Goal: Information Seeking & Learning: Learn about a topic

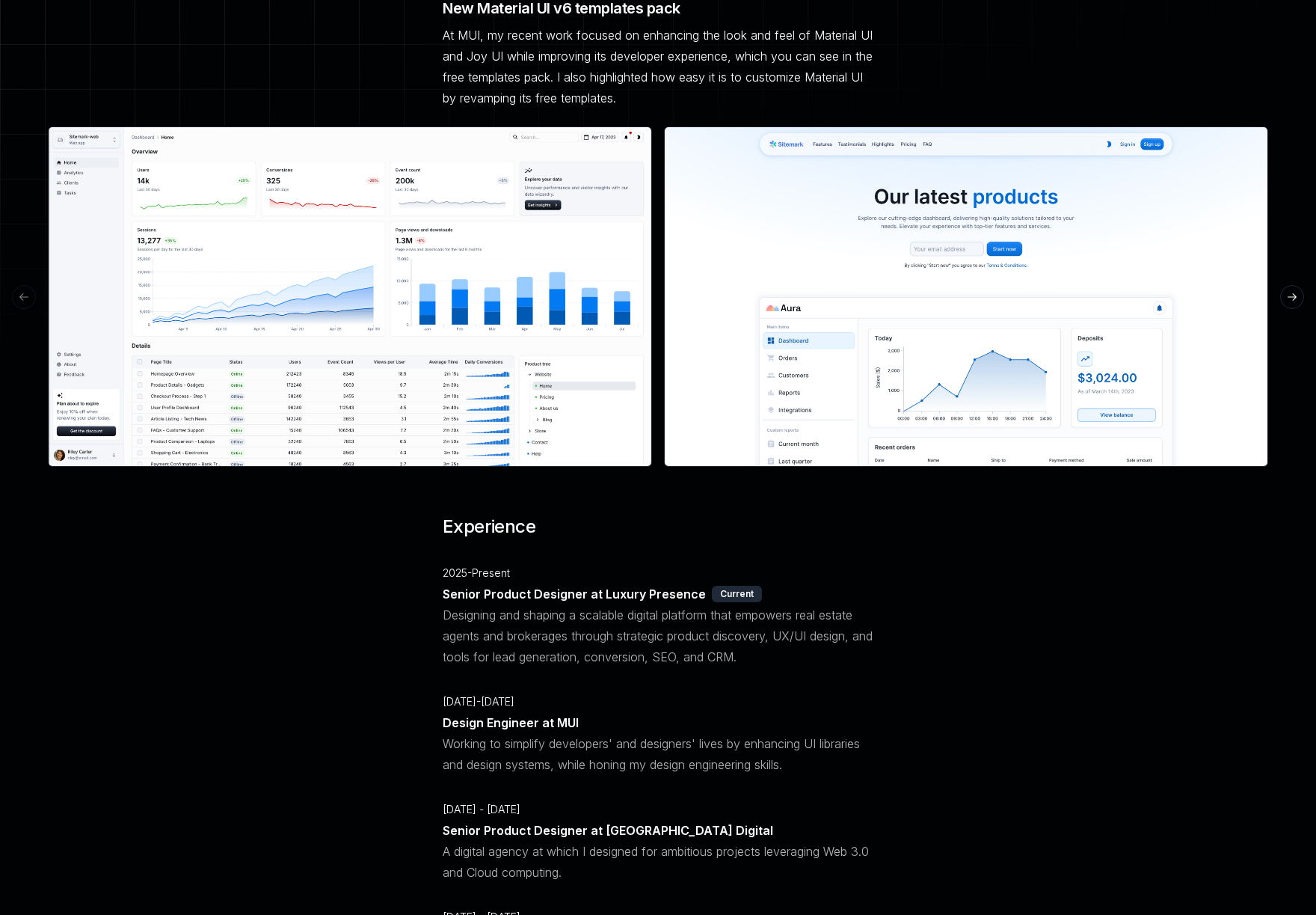
scroll to position [375, 0]
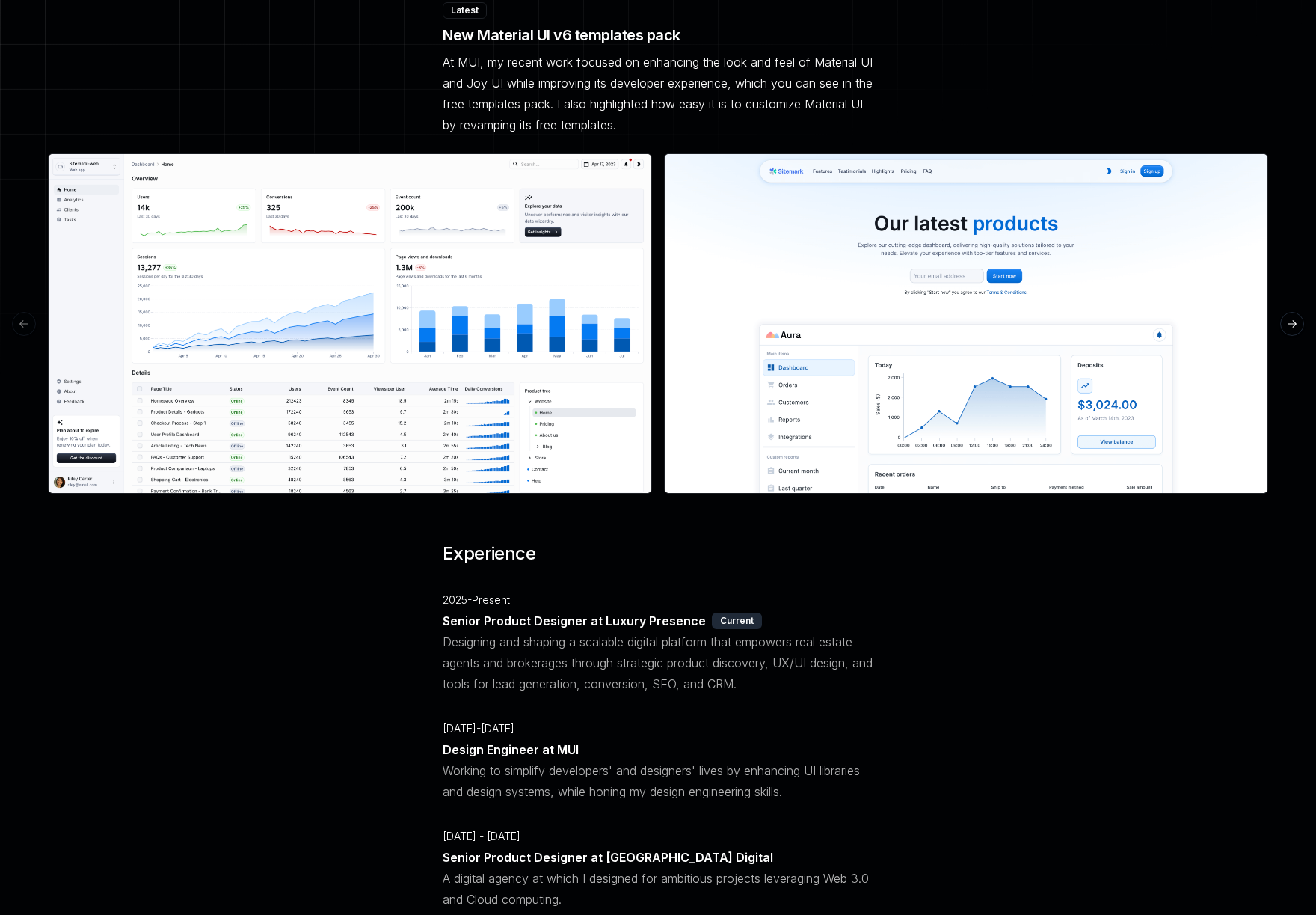
click at [511, 372] on img at bounding box center [350, 323] width 604 height 340
click at [358, 310] on button "See preview" at bounding box center [350, 323] width 89 height 27
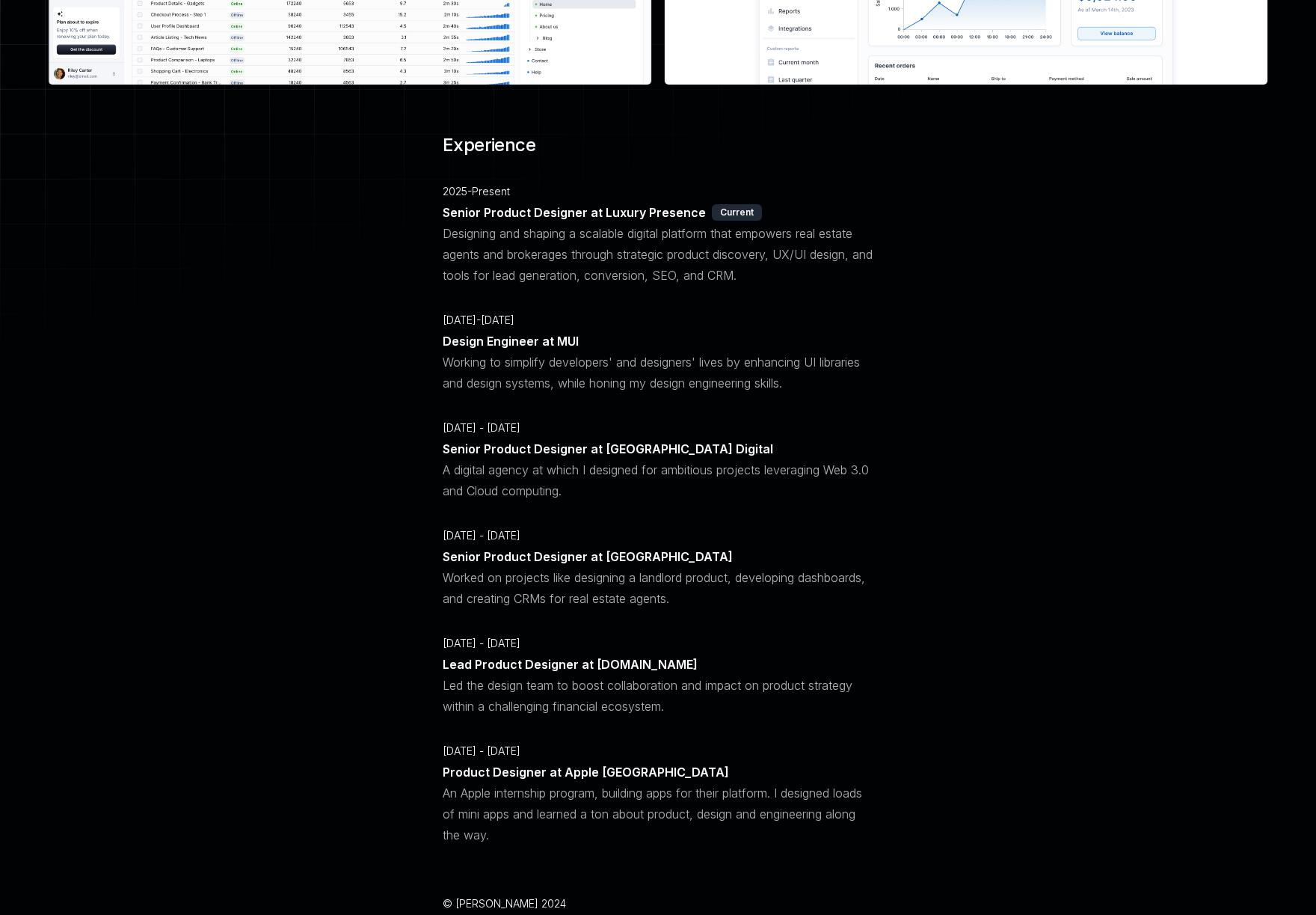
scroll to position [816, 0]
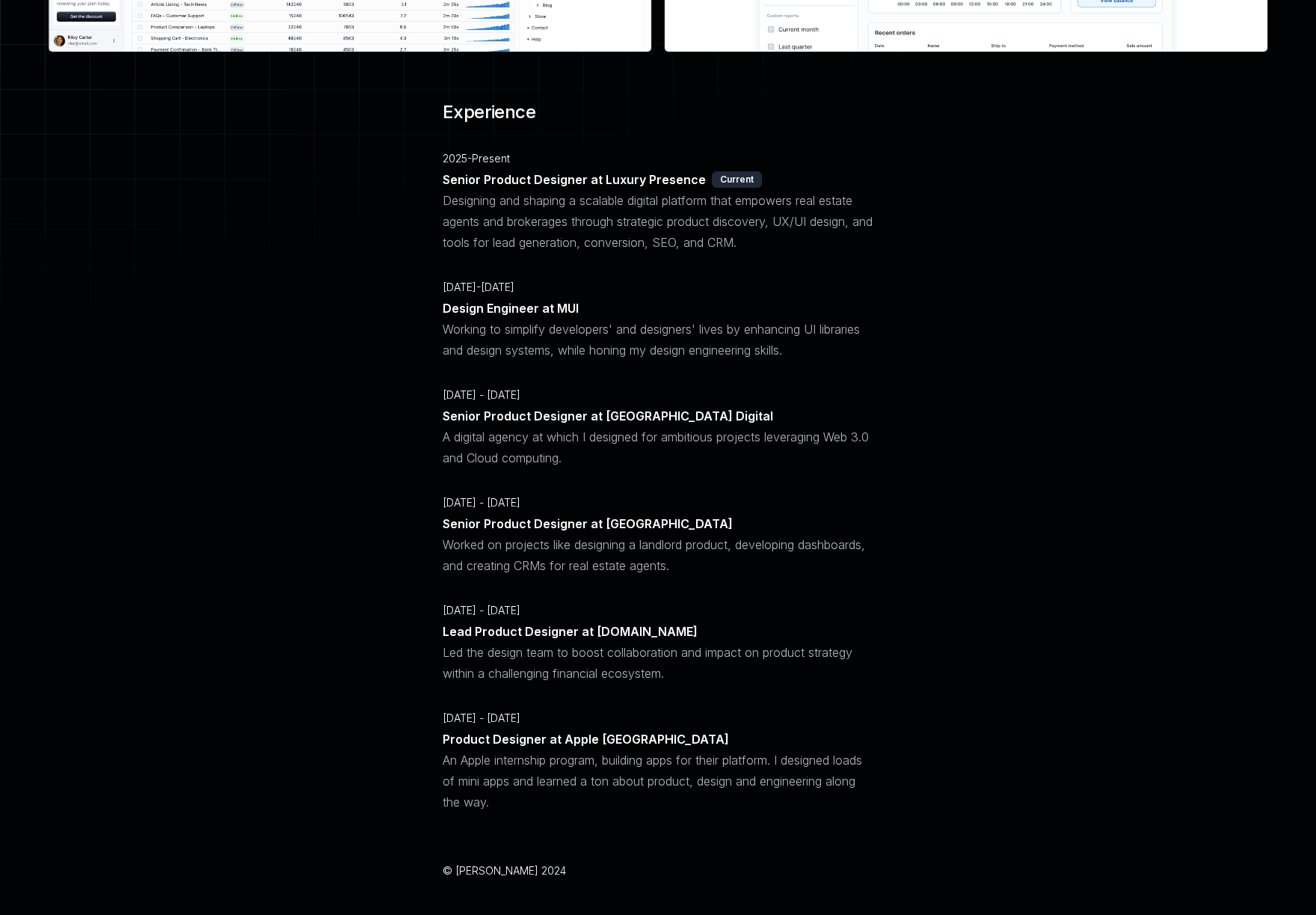
click at [525, 297] on p "Design Engineer at MUI" at bounding box center [510, 308] width 136 height 21
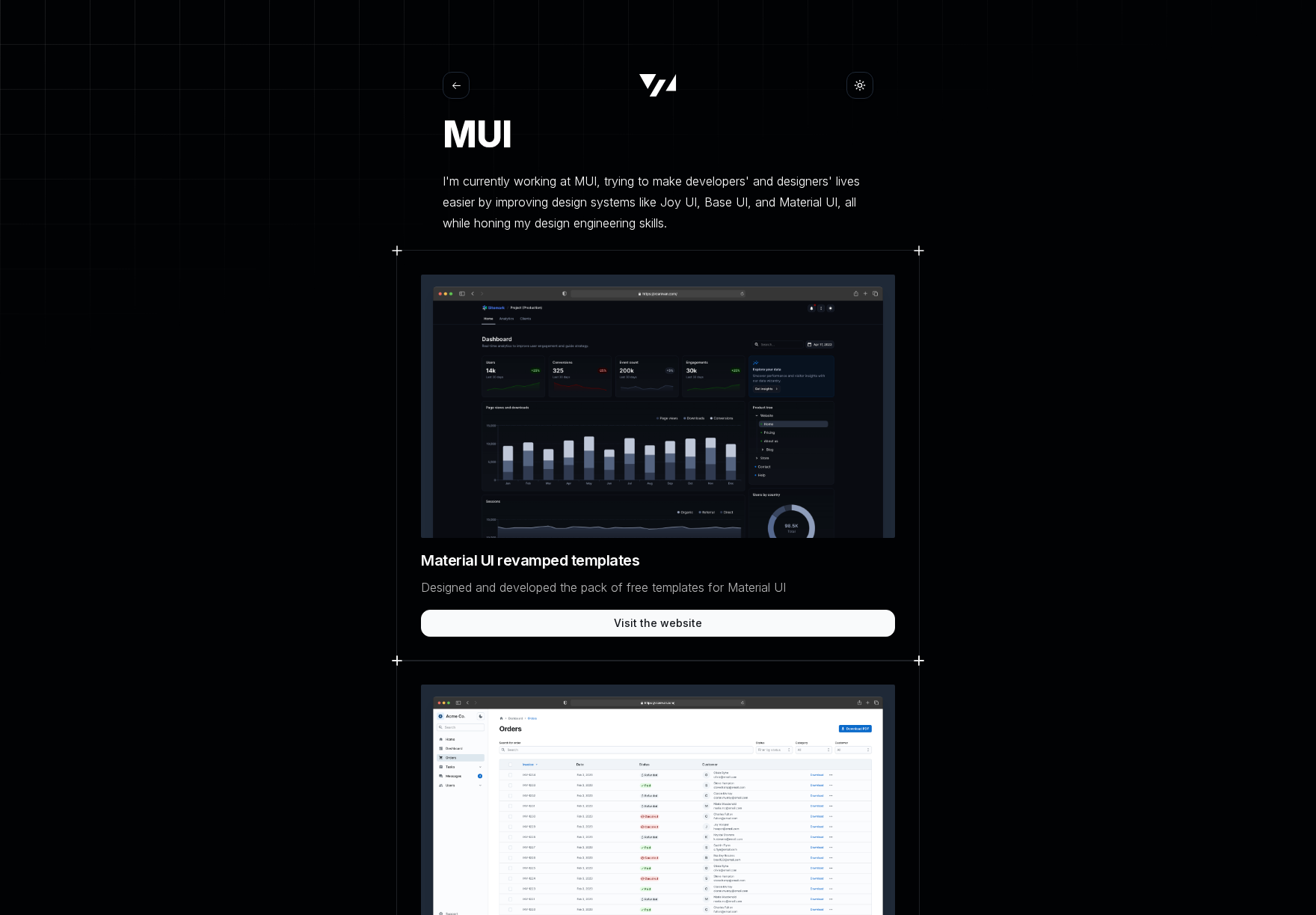
click at [456, 82] on icon at bounding box center [457, 85] width 11 height 11
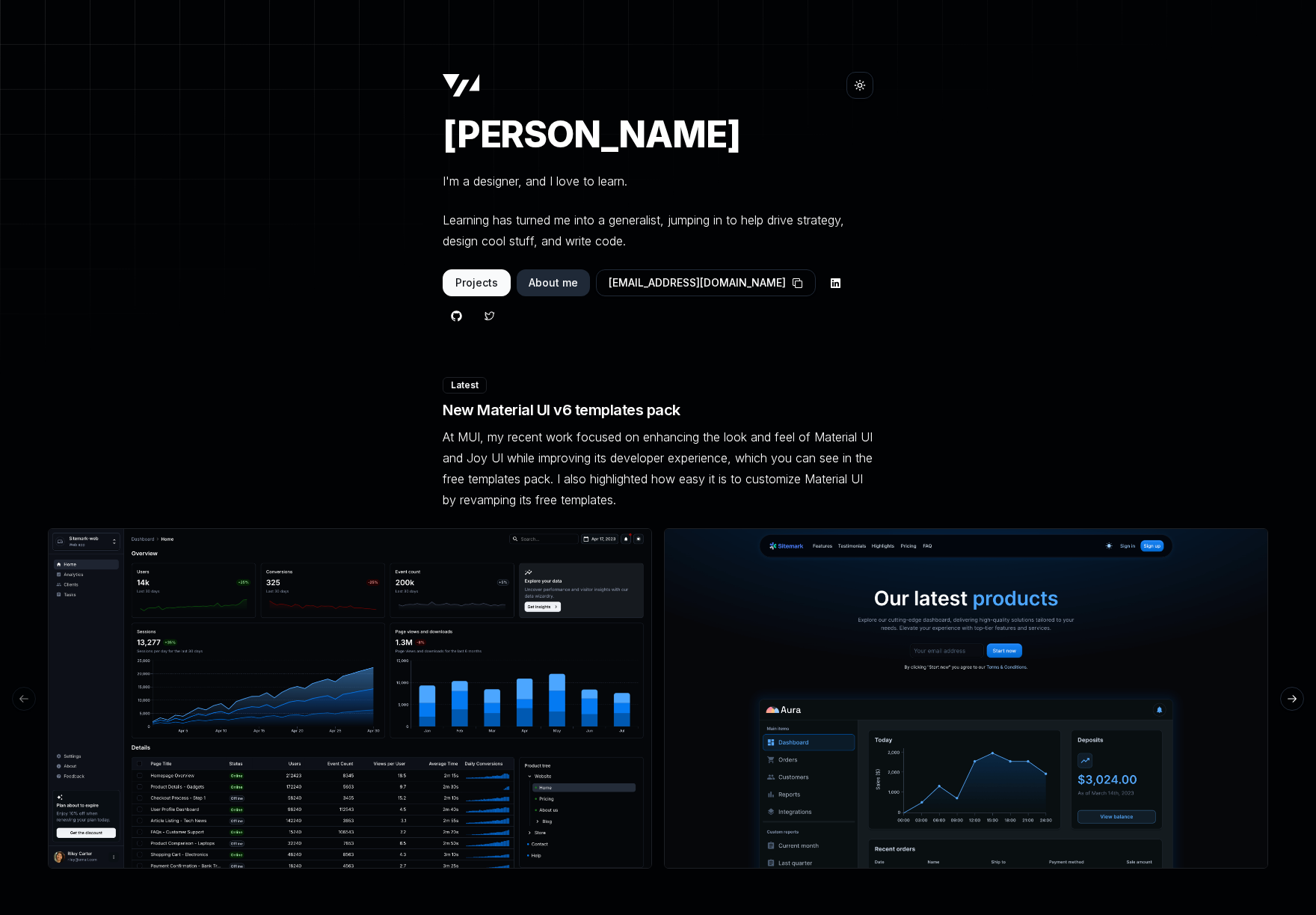
click at [489, 285] on button "Projects" at bounding box center [476, 282] width 68 height 27
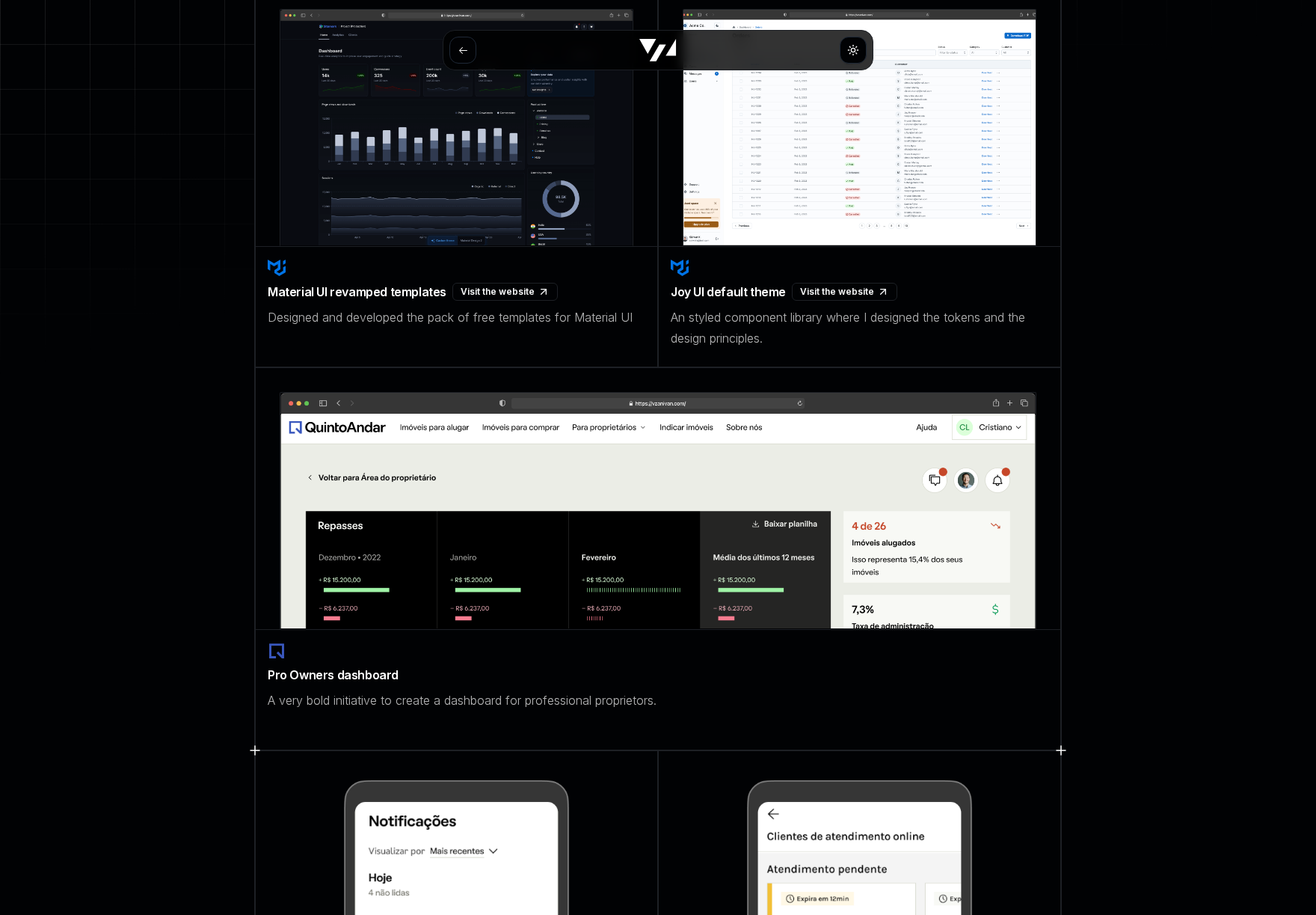
scroll to position [205, 0]
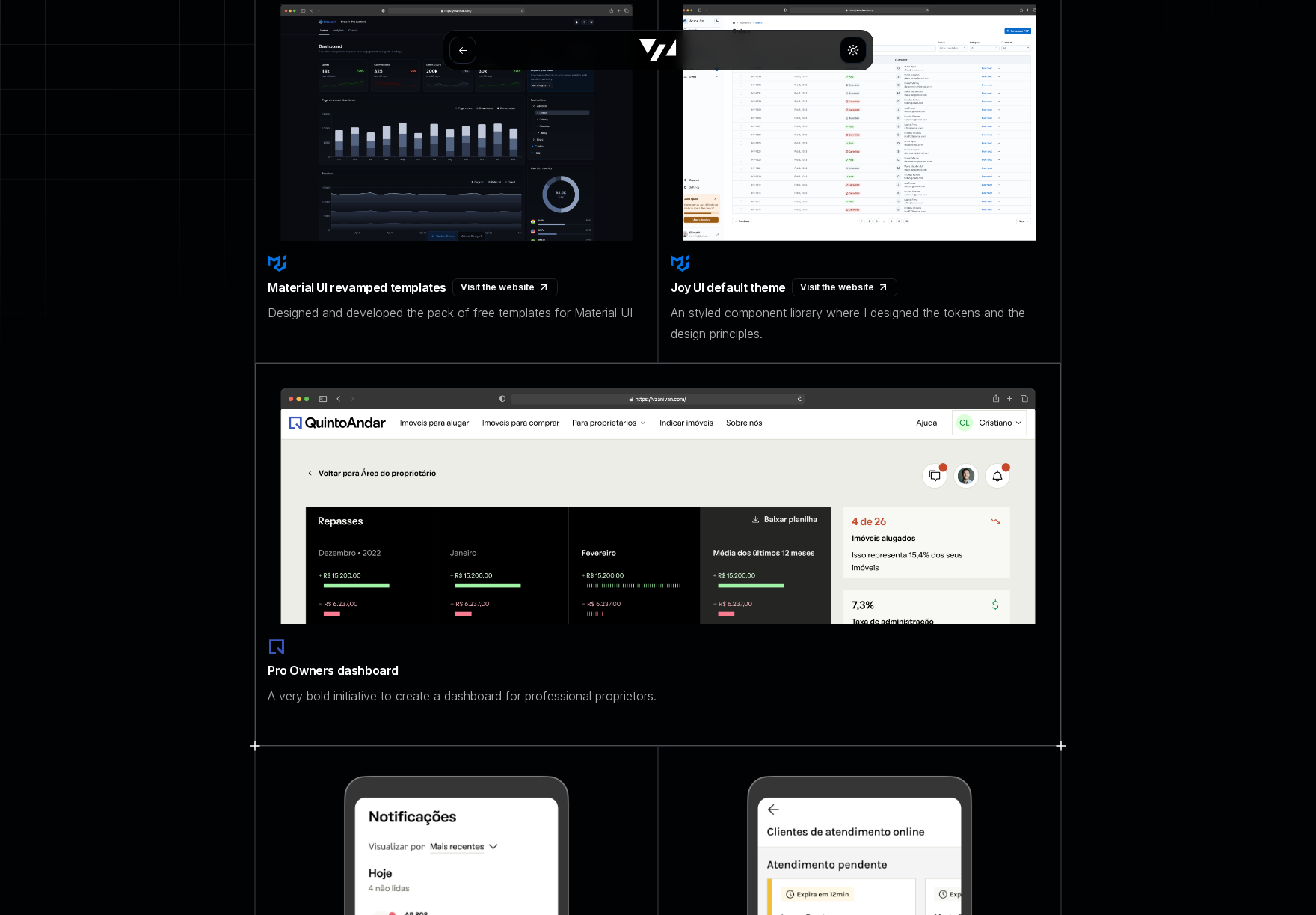
click at [551, 658] on div "Pro Owners dashboard A very bold initiative to create a dashboard for professio…" at bounding box center [658, 672] width 804 height 93
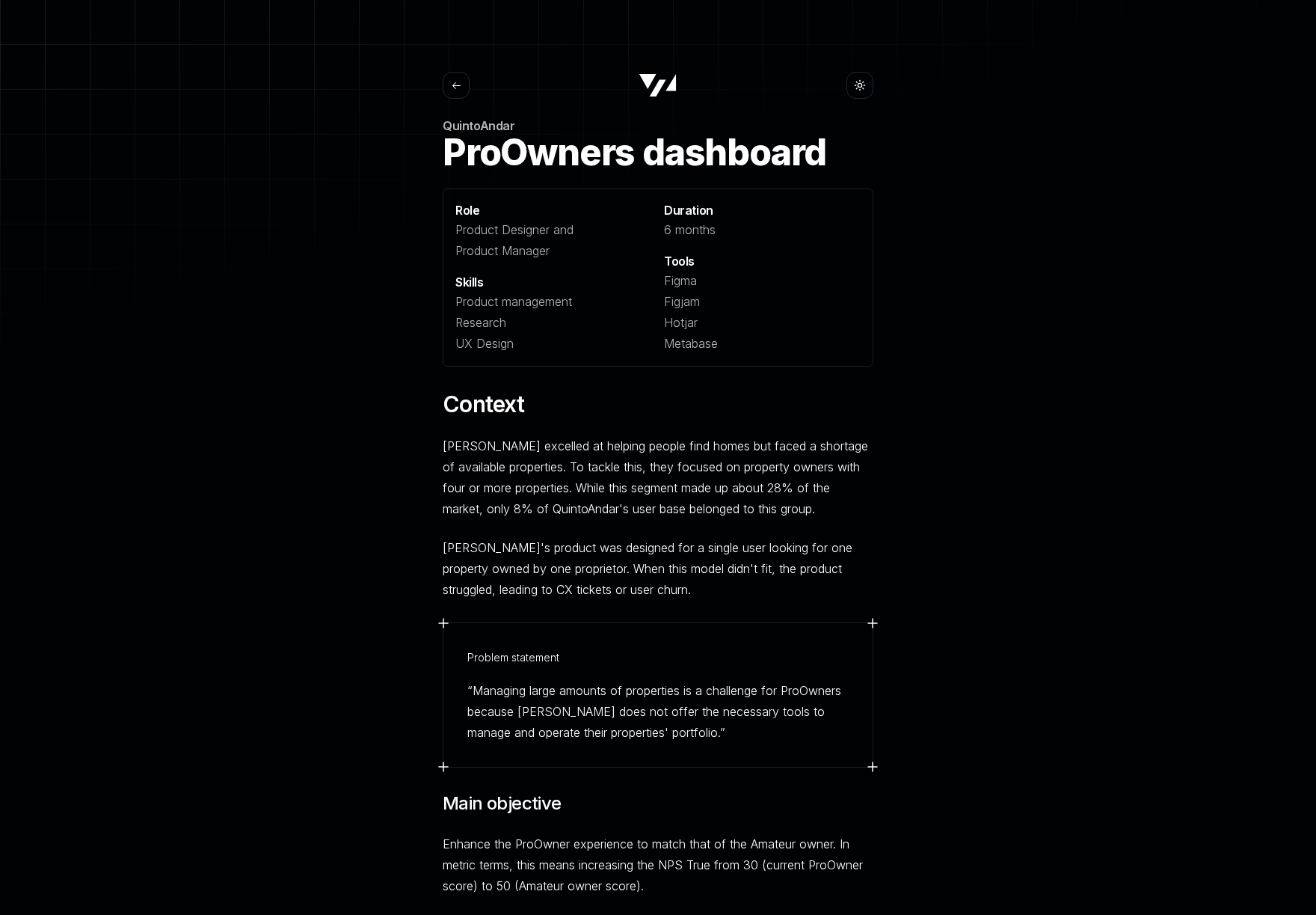
click at [457, 88] on icon at bounding box center [457, 85] width 11 height 11
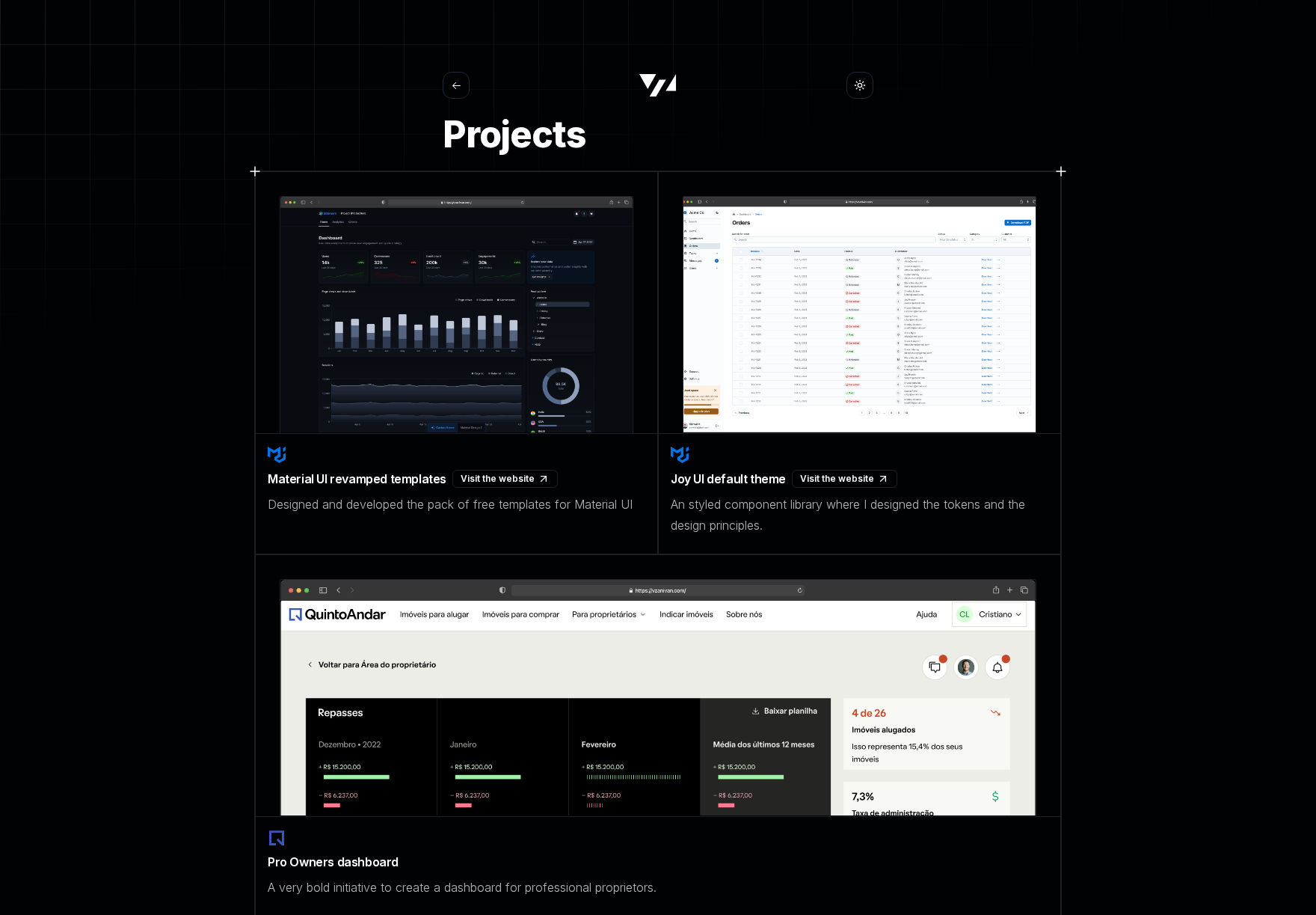
click at [58, 213] on main "Toggle theme Projects Material UI revamped templates Visit the website Designed…" at bounding box center [658, 907] width 1316 height 1671
